Goal: Task Accomplishment & Management: Complete application form

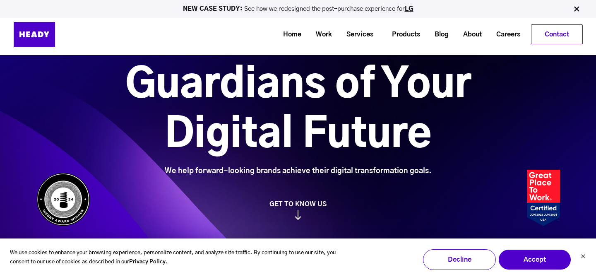
scroll to position [37, 0]
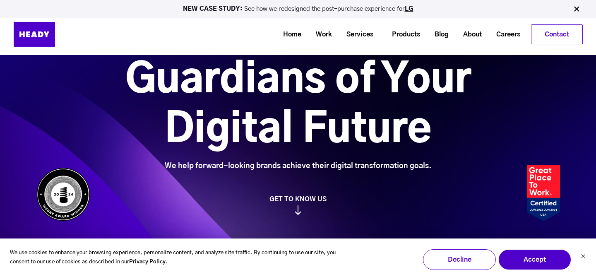
click at [548, 248] on div "We use cookies to enhance your browsing experience, personalize content, and an…" at bounding box center [298, 257] width 596 height 39
click at [537, 257] on button "Accept" at bounding box center [534, 259] width 73 height 21
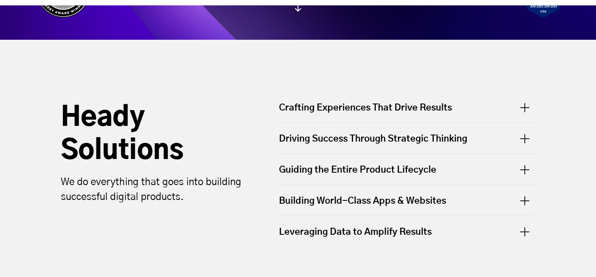
scroll to position [0, 0]
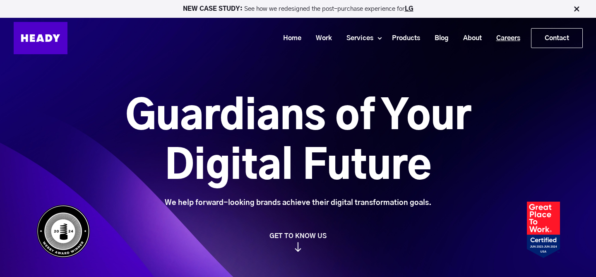
click at [512, 34] on link "Careers" at bounding box center [505, 38] width 38 height 15
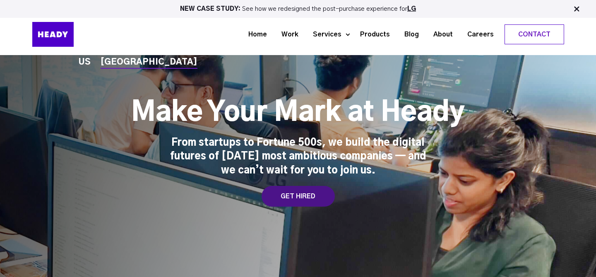
click at [321, 195] on div "GET HIRED" at bounding box center [297, 196] width 73 height 21
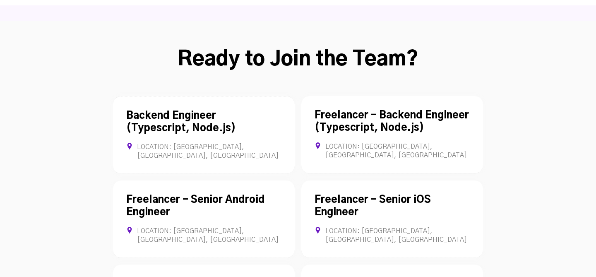
scroll to position [2273, 0]
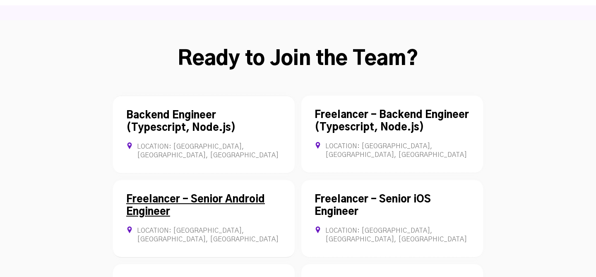
click at [146, 180] on div "Freelancer - Senior Android Engineer Location: [GEOGRAPHIC_DATA], [GEOGRAPHIC_D…" at bounding box center [204, 218] width 182 height 77
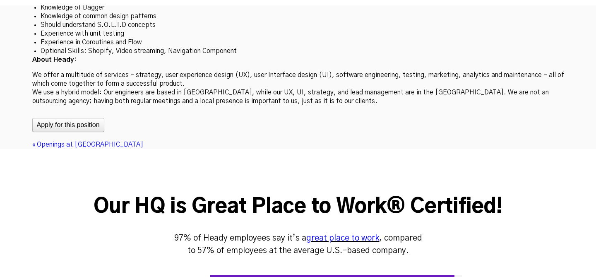
scroll to position [2593, 0]
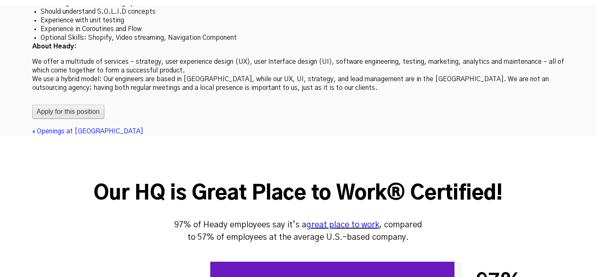
click at [79, 105] on button "Apply for this position" at bounding box center [68, 112] width 72 height 14
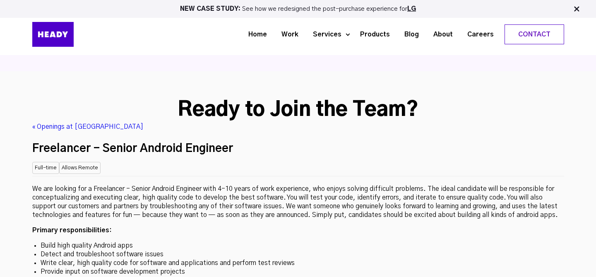
scroll to position [2220, 0]
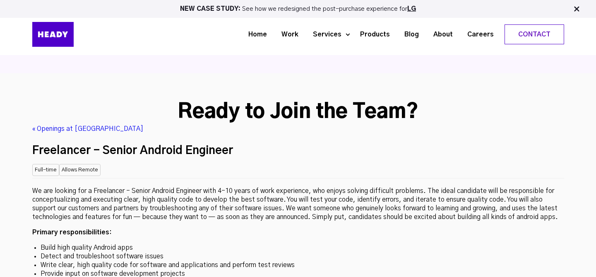
click at [141, 187] on p "We are looking for a Freelancer - Senior Android Engineer with 4-10 years of wo…" at bounding box center [297, 204] width 531 height 35
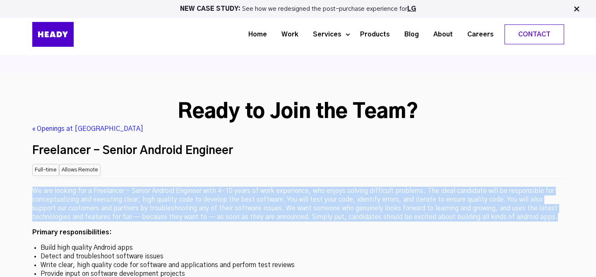
click at [271, 187] on p "We are looking for a Freelancer - Senior Android Engineer with 4-10 years of wo…" at bounding box center [297, 204] width 531 height 35
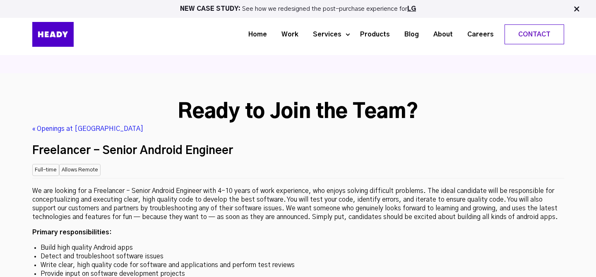
click at [271, 187] on p "We are looking for a Freelancer - Senior Android Engineer with 4-10 years of wo…" at bounding box center [297, 204] width 531 height 35
click at [312, 187] on p "We are looking for a Freelancer - Senior Android Engineer with 4-10 years of wo…" at bounding box center [297, 204] width 531 height 35
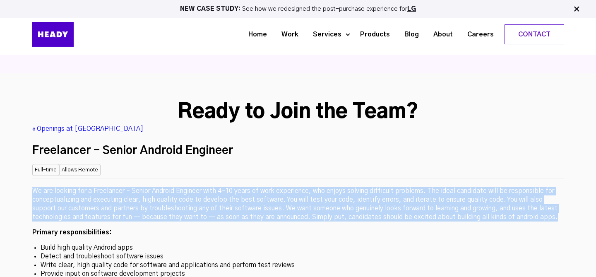
click at [312, 187] on p "We are looking for a Freelancer - Senior Android Engineer with 4-10 years of wo…" at bounding box center [297, 204] width 531 height 35
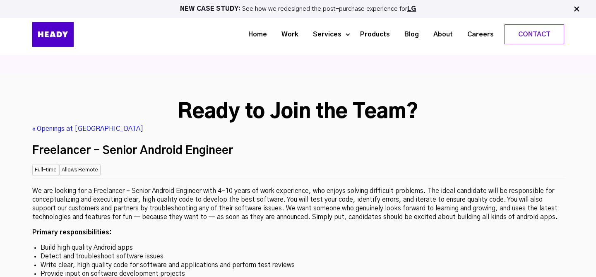
click at [312, 187] on p "We are looking for a Freelancer - Senior Android Engineer with 4-10 years of wo…" at bounding box center [297, 204] width 531 height 35
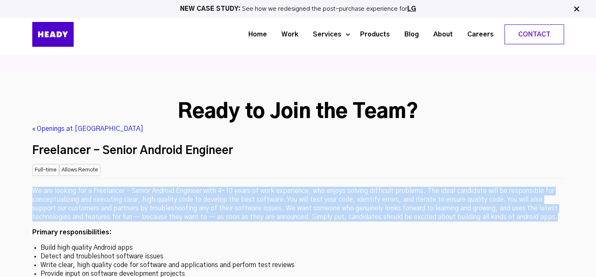
click at [312, 187] on p "We are looking for a Freelancer - Senior Android Engineer with 4-10 years of wo…" at bounding box center [297, 204] width 531 height 35
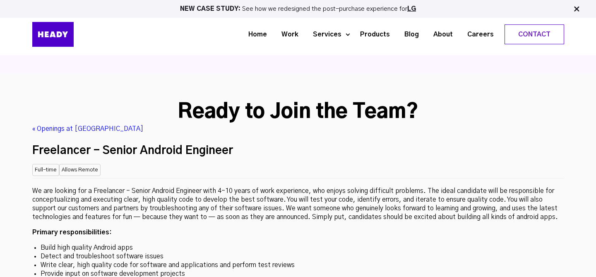
click at [68, 187] on p "We are looking for a Freelancer - Senior Android Engineer with 4-10 years of wo…" at bounding box center [297, 204] width 531 height 35
click at [98, 187] on p "We are looking for a Freelancer - Senior Android Engineer with 4-10 years of wo…" at bounding box center [297, 204] width 531 height 35
click at [138, 187] on p "We are looking for a Freelancer - Senior Android Engineer with 4-10 years of wo…" at bounding box center [297, 204] width 531 height 35
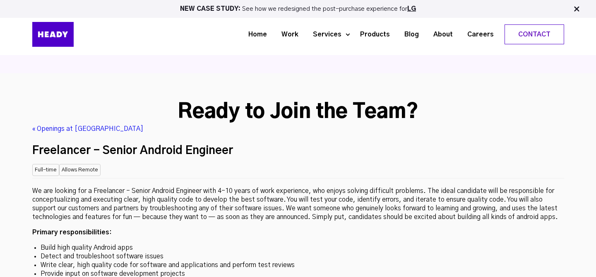
click at [138, 187] on p "We are looking for a Freelancer - Senior Android Engineer with 4-10 years of wo…" at bounding box center [297, 204] width 531 height 35
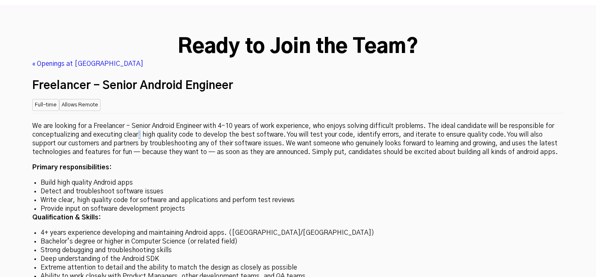
scroll to position [2286, 0]
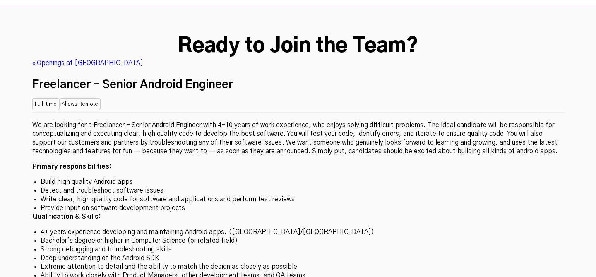
click at [77, 227] on li "4+ years experience developing and maintaining Android apps. ([GEOGRAPHIC_DATA]…" at bounding box center [298, 231] width 515 height 9
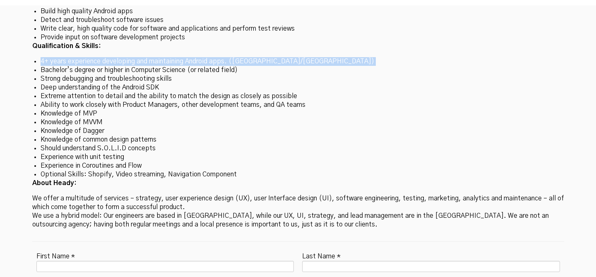
scroll to position [2459, 0]
